Goal: Transaction & Acquisition: Purchase product/service

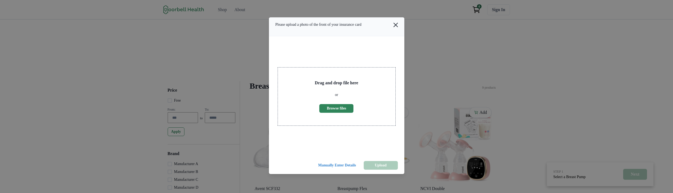
click at [395, 30] on button "Close" at bounding box center [395, 25] width 11 height 11
